Goal: Task Accomplishment & Management: Use online tool/utility

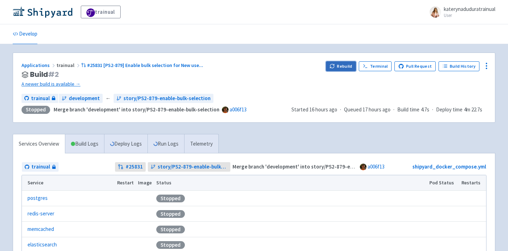
click at [344, 69] on button "Rebuild" at bounding box center [341, 66] width 30 height 10
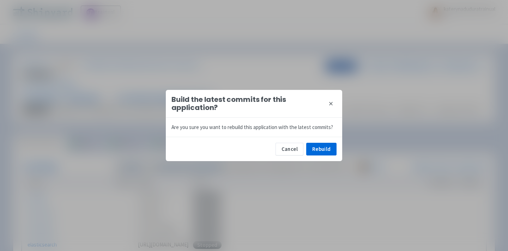
click at [344, 69] on div "Build the latest commits for this application? close Are you sure you want to r…" at bounding box center [254, 125] width 508 height 251
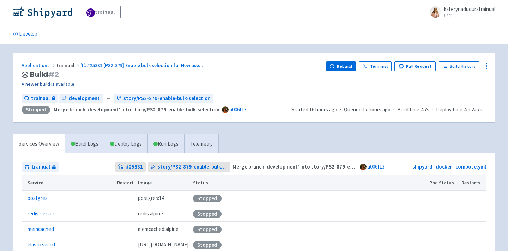
click at [53, 82] on link "A newer build is available →" at bounding box center [171, 84] width 299 height 8
click at [346, 66] on button "Rebuild" at bounding box center [341, 66] width 30 height 10
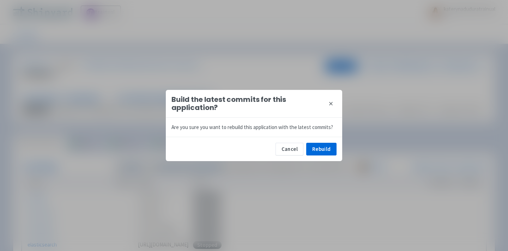
click at [325, 142] on div "Cancel Rebuild" at bounding box center [254, 149] width 177 height 24
click at [324, 145] on button "Rebuild" at bounding box center [321, 149] width 30 height 13
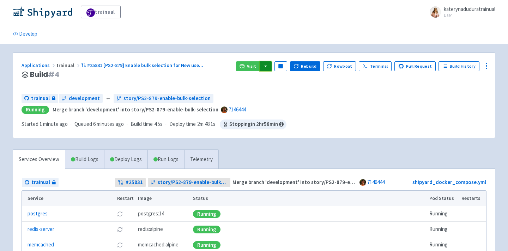
click at [272, 64] on button "button" at bounding box center [266, 66] width 12 height 10
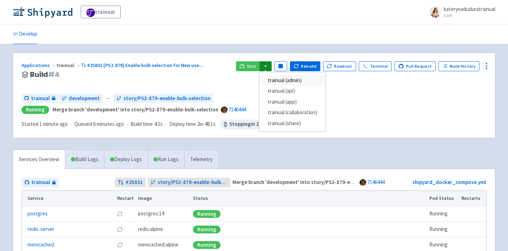
click at [288, 82] on link "trainual (admin)" at bounding box center [292, 80] width 66 height 11
